Goal: Task Accomplishment & Management: Manage account settings

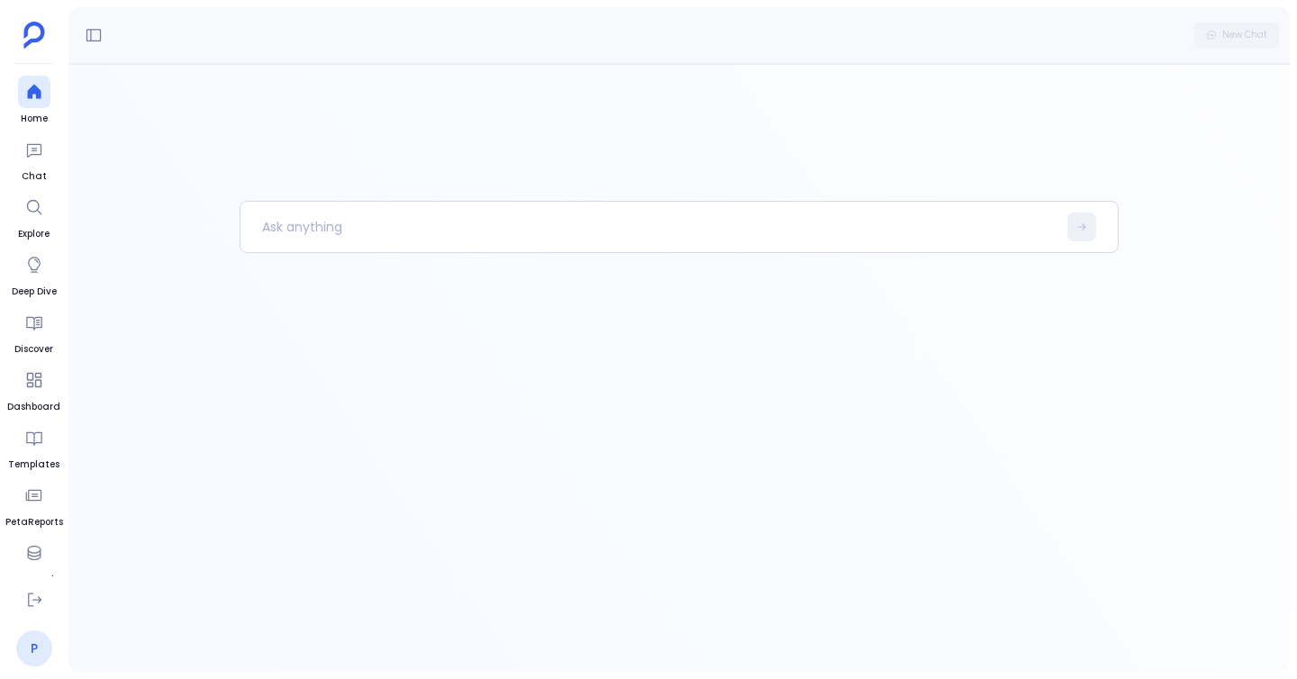
click at [31, 645] on link "P" at bounding box center [34, 649] width 36 height 36
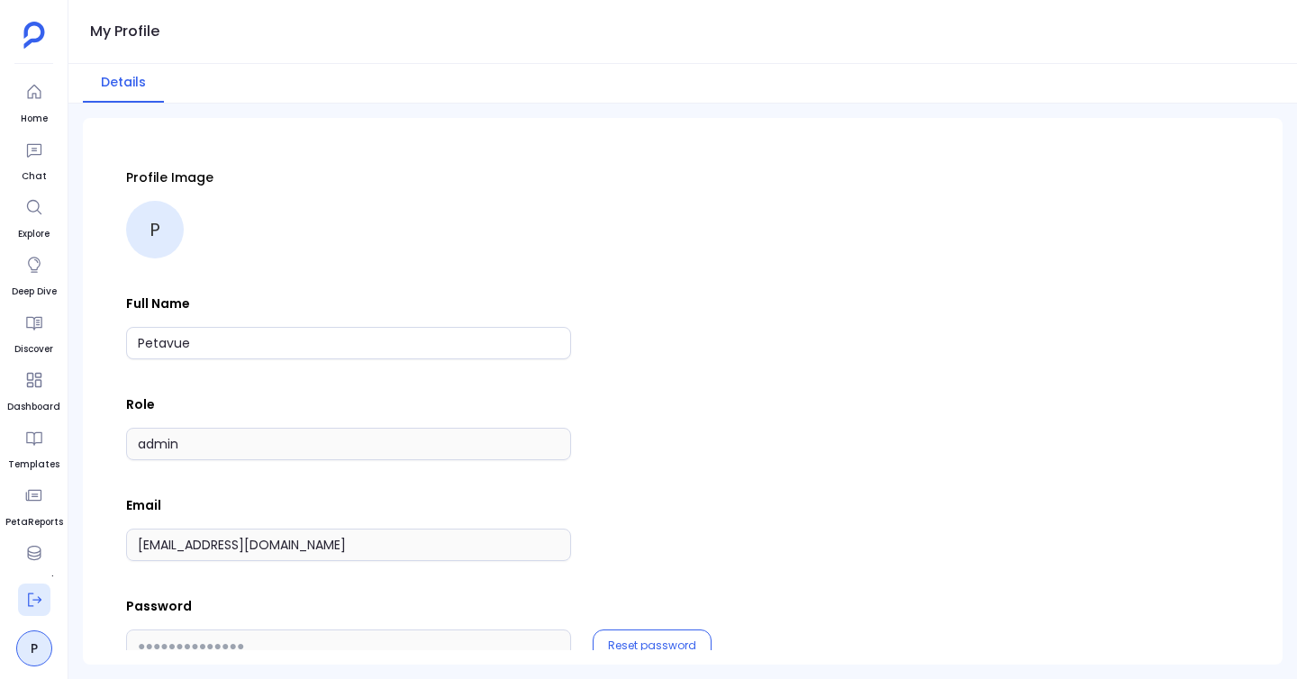
click at [35, 611] on button at bounding box center [34, 600] width 32 height 32
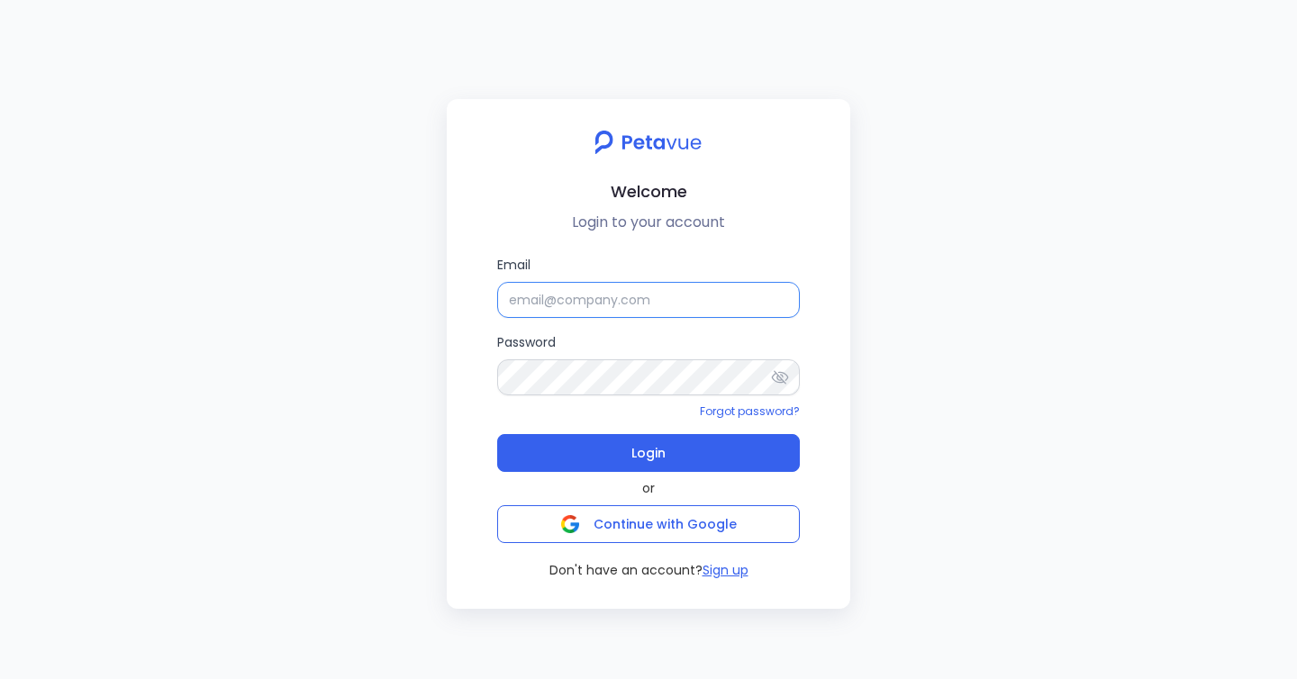
click at [609, 298] on input "Email" at bounding box center [648, 300] width 303 height 36
type input "[EMAIL_ADDRESS][DOMAIN_NAME]"
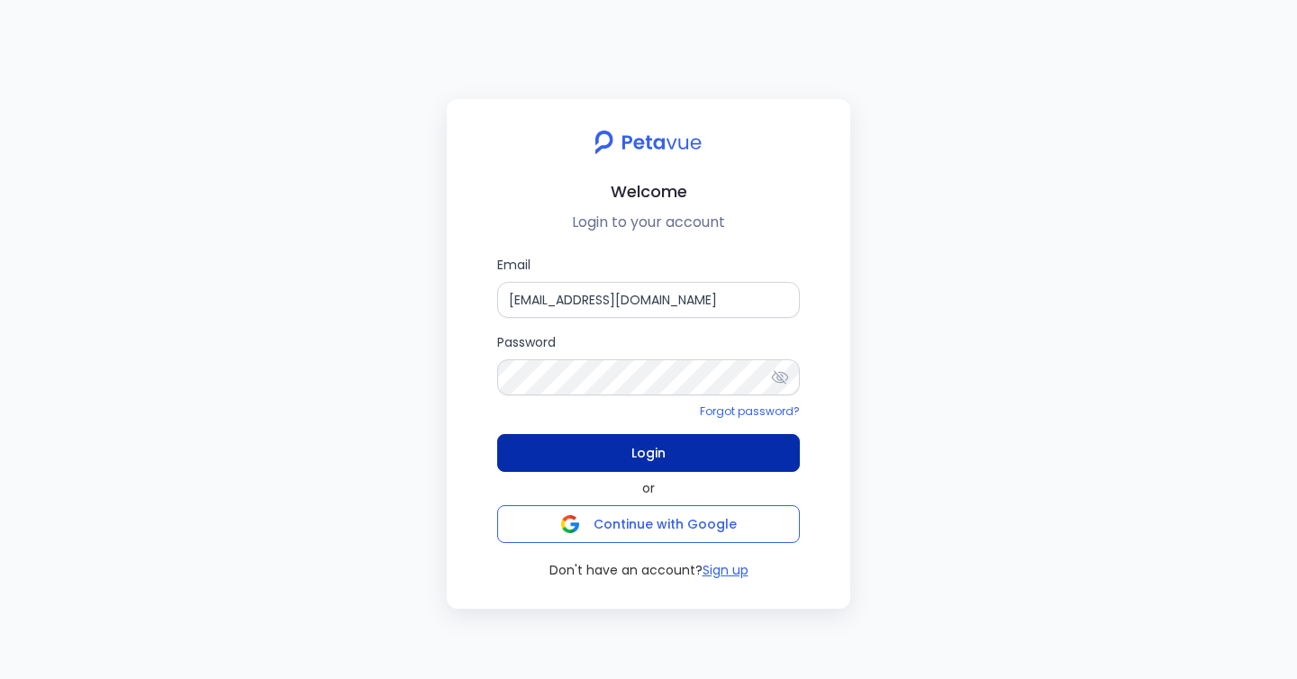
click at [678, 460] on button "Login" at bounding box center [648, 453] width 303 height 38
